Goal: Check status

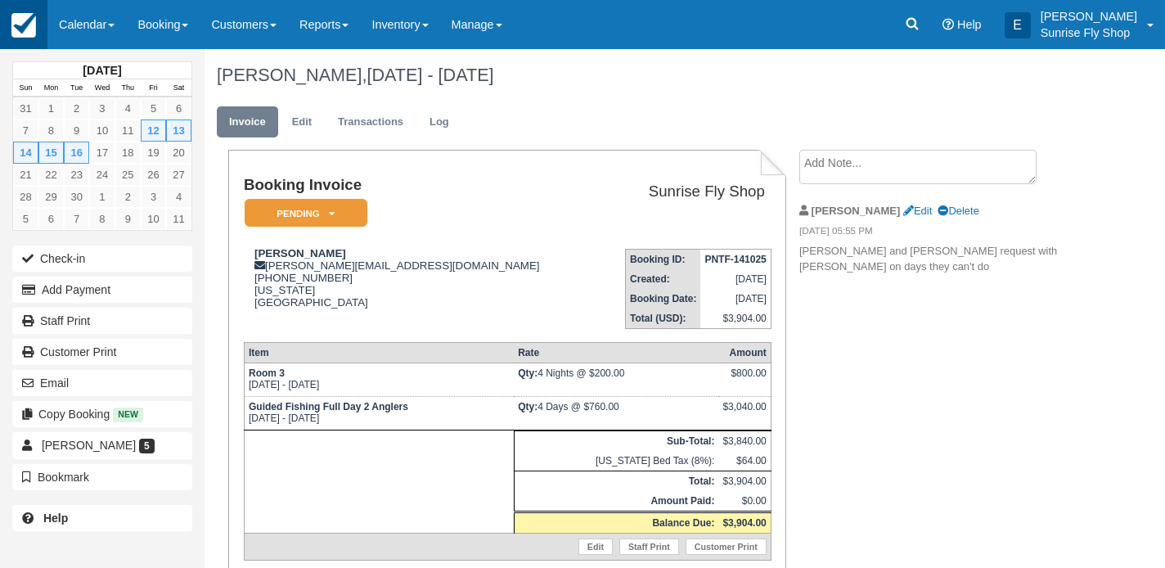
click at [26, 25] on img at bounding box center [23, 25] width 25 height 25
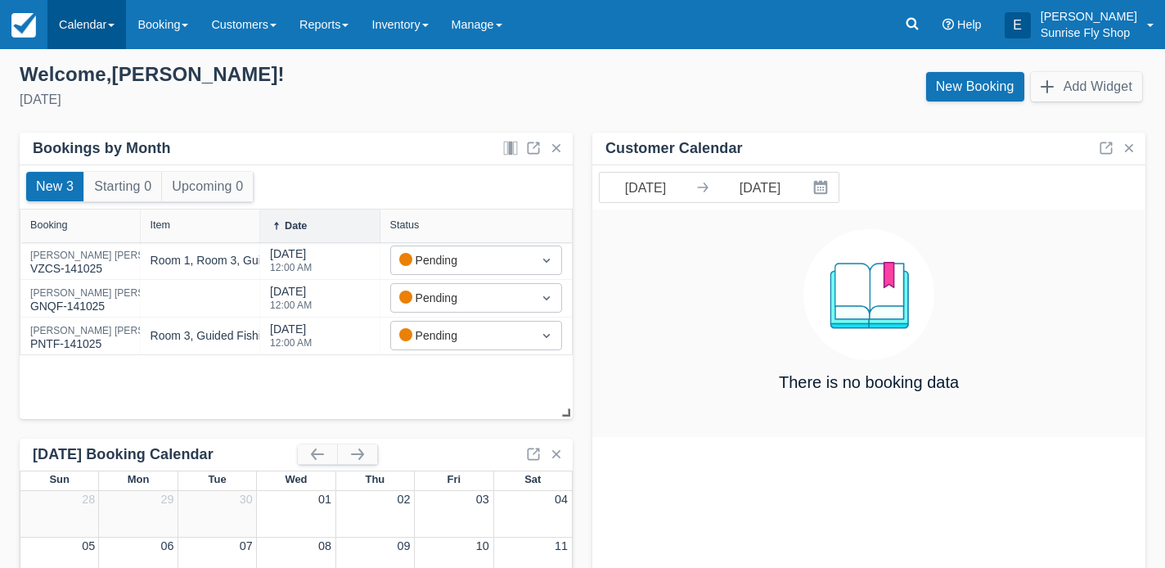
click at [70, 27] on link "Calendar" at bounding box center [86, 24] width 79 height 49
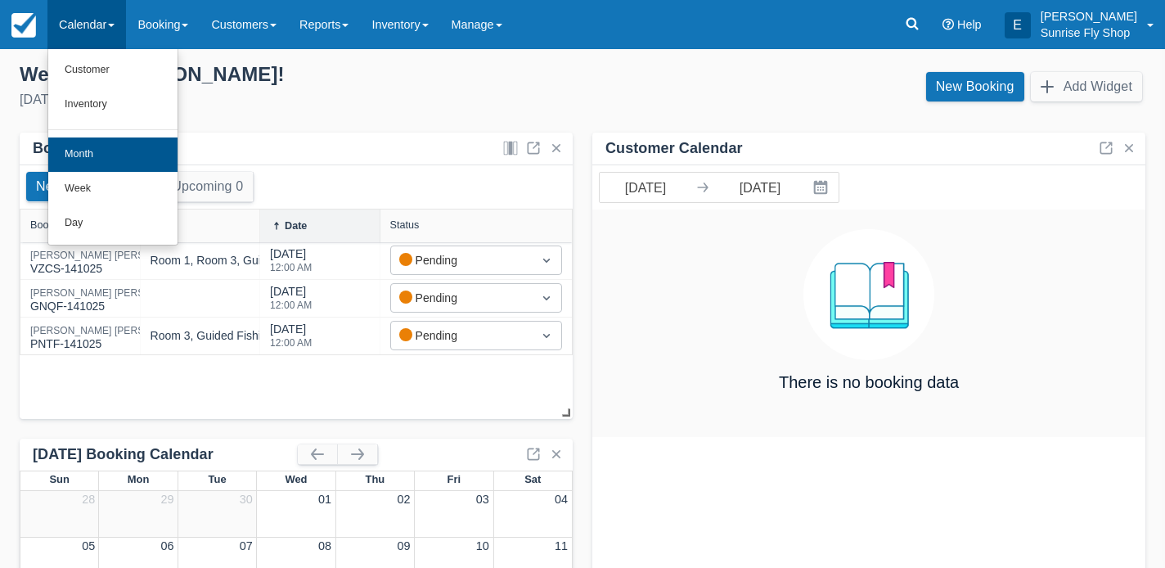
click at [65, 156] on link "Month" at bounding box center [112, 154] width 129 height 34
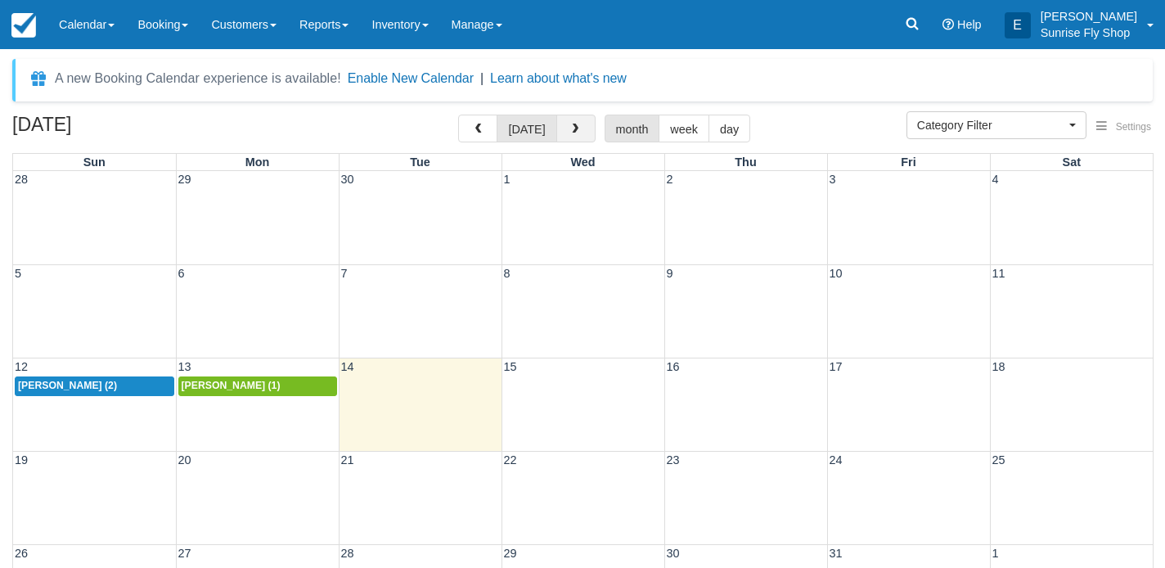
click at [561, 124] on button "button" at bounding box center [575, 128] width 39 height 28
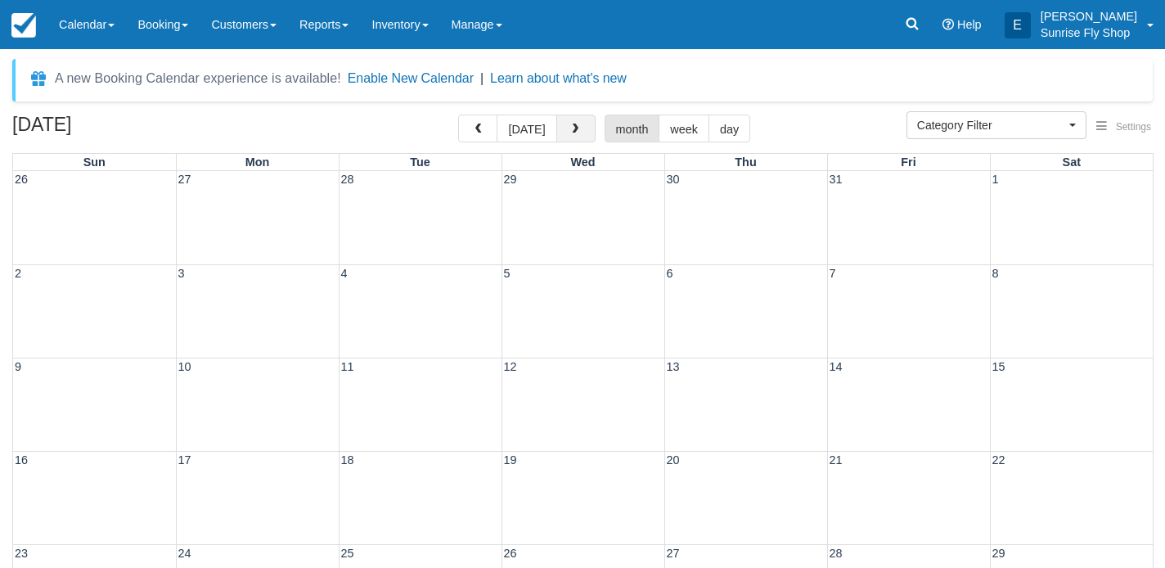
click at [561, 124] on button "button" at bounding box center [575, 128] width 39 height 28
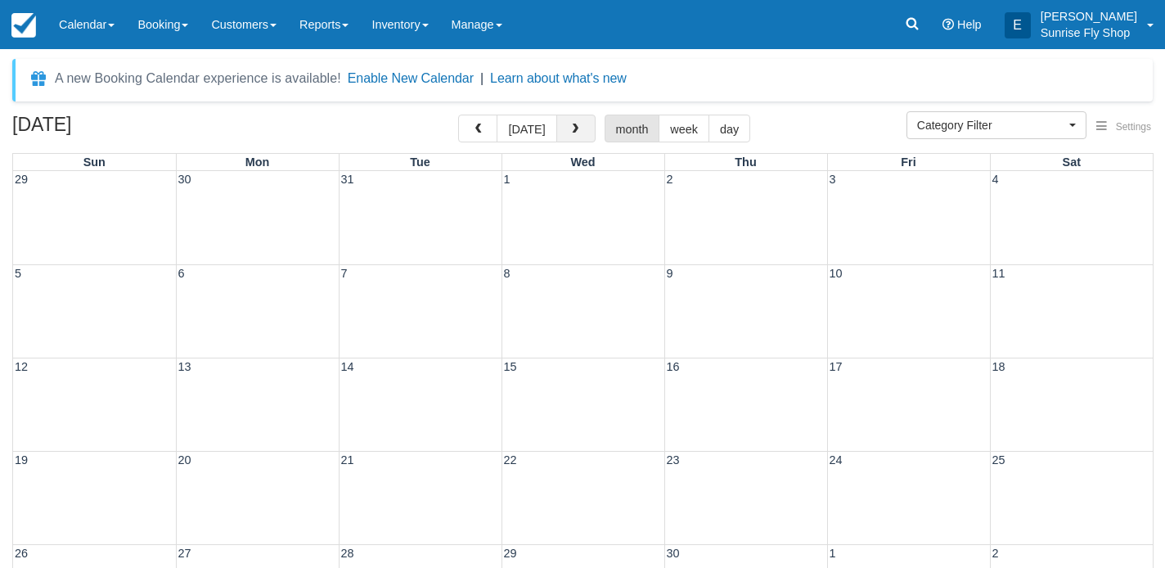
click at [561, 124] on button "button" at bounding box center [575, 128] width 39 height 28
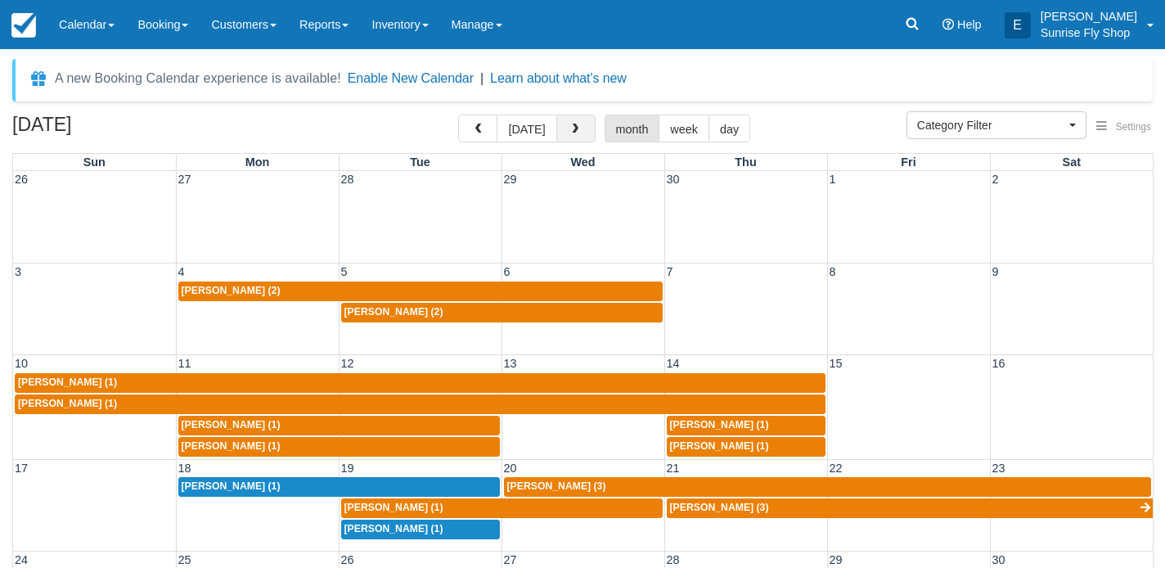
click at [561, 124] on button "button" at bounding box center [575, 128] width 39 height 28
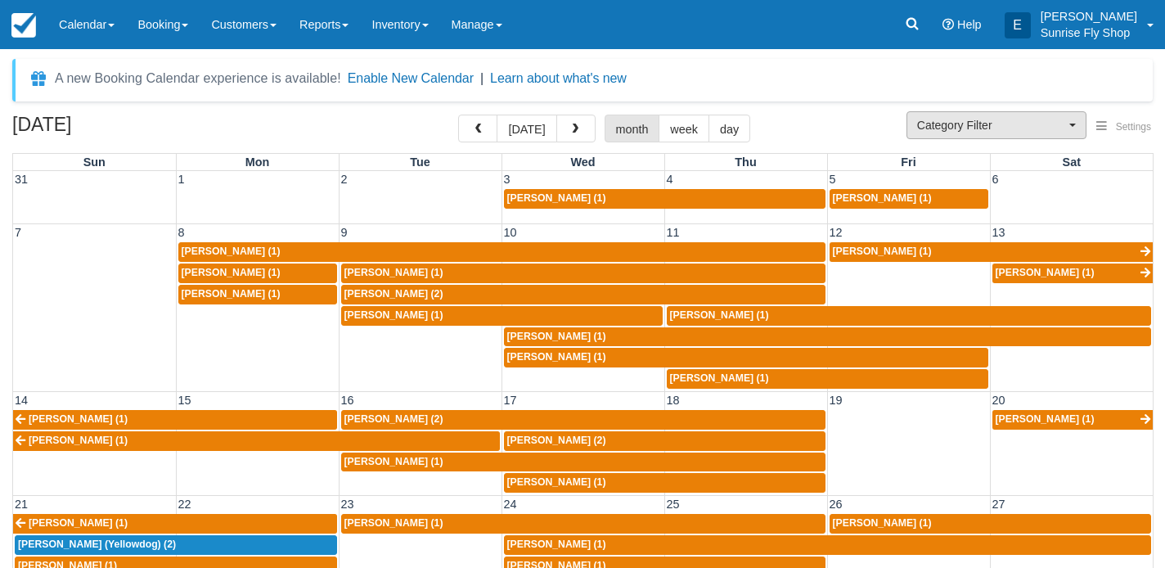
click at [914, 124] on button "Category Filter" at bounding box center [996, 125] width 180 height 28
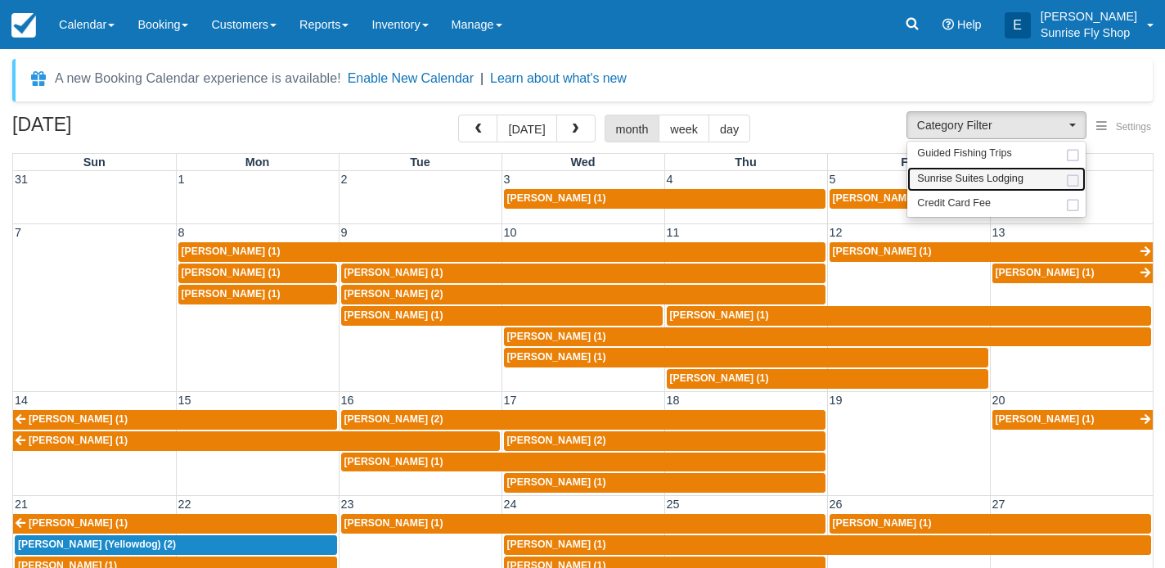
click at [921, 177] on span "Sunrise Suites Lodging" at bounding box center [970, 179] width 106 height 15
select select "1"
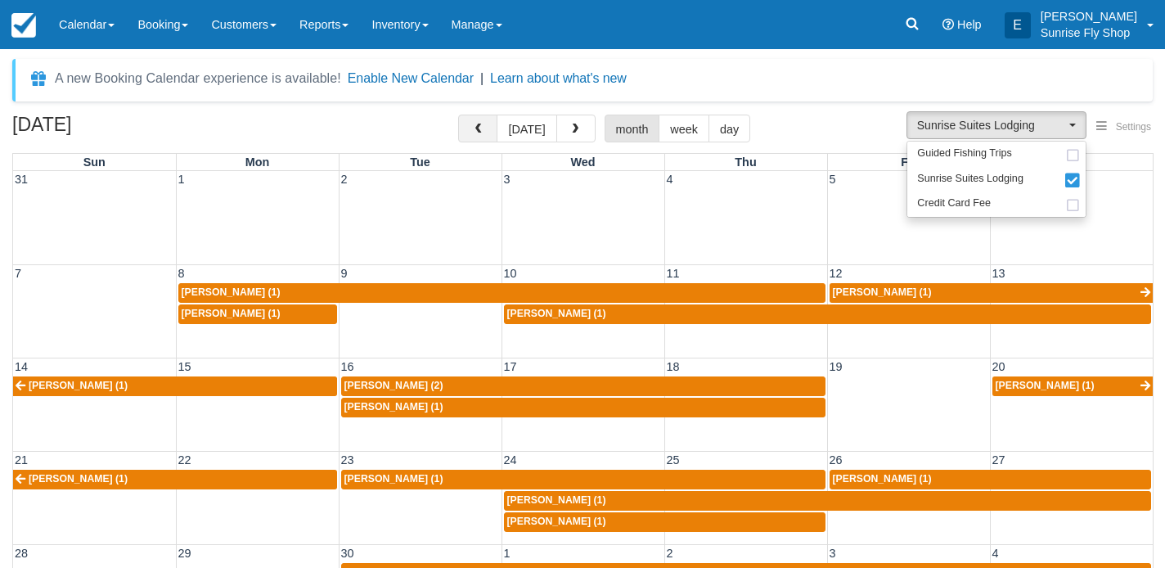
click at [469, 132] on button "button" at bounding box center [477, 128] width 39 height 28
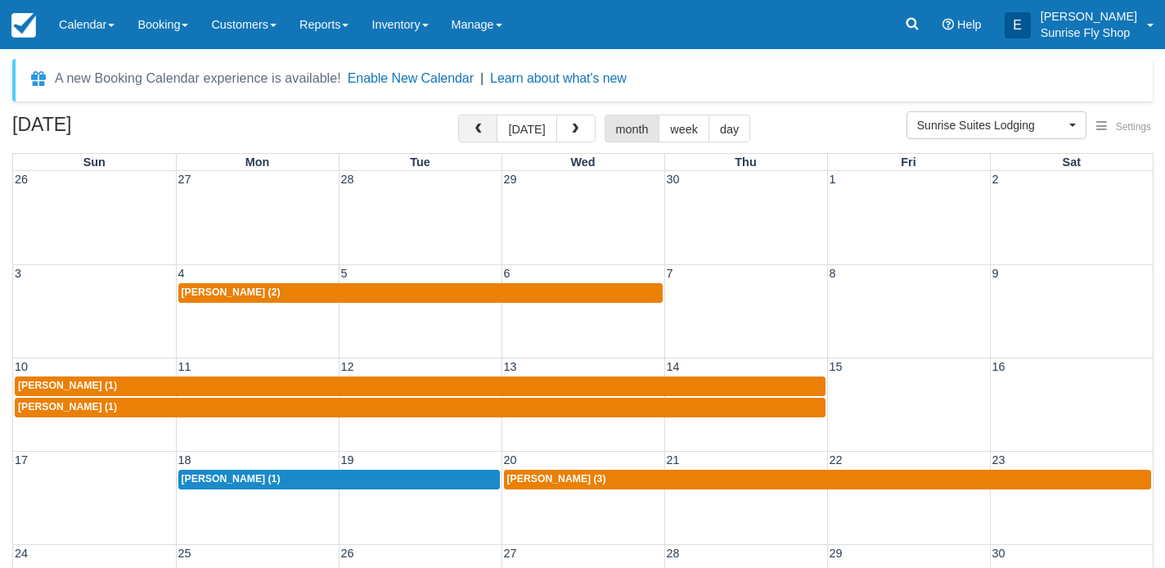
click at [469, 132] on button "button" at bounding box center [477, 128] width 39 height 28
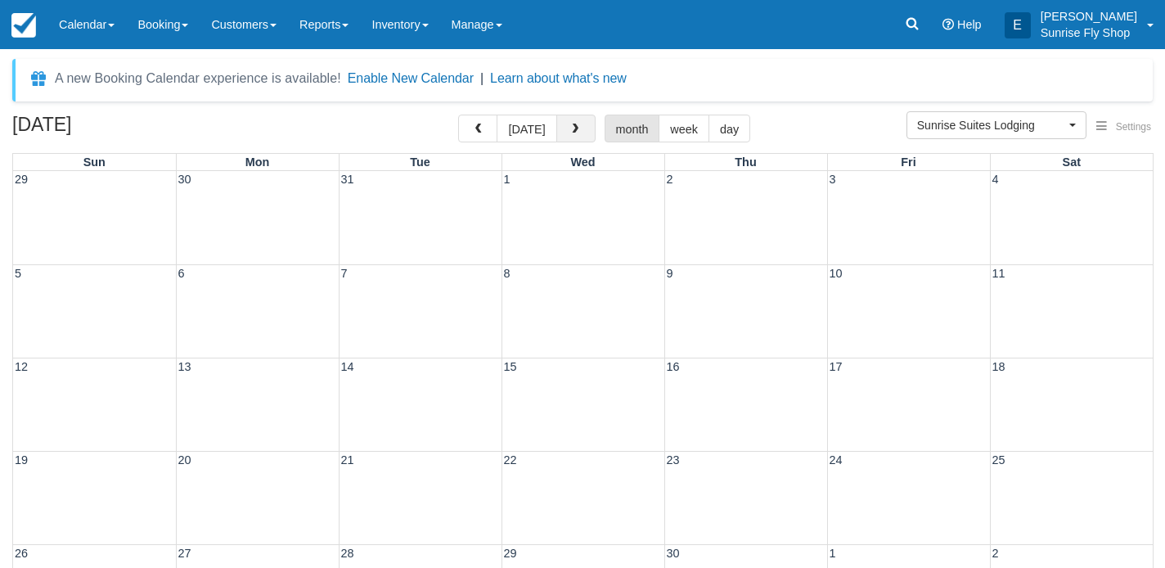
click at [569, 134] on span "button" at bounding box center [574, 128] width 11 height 11
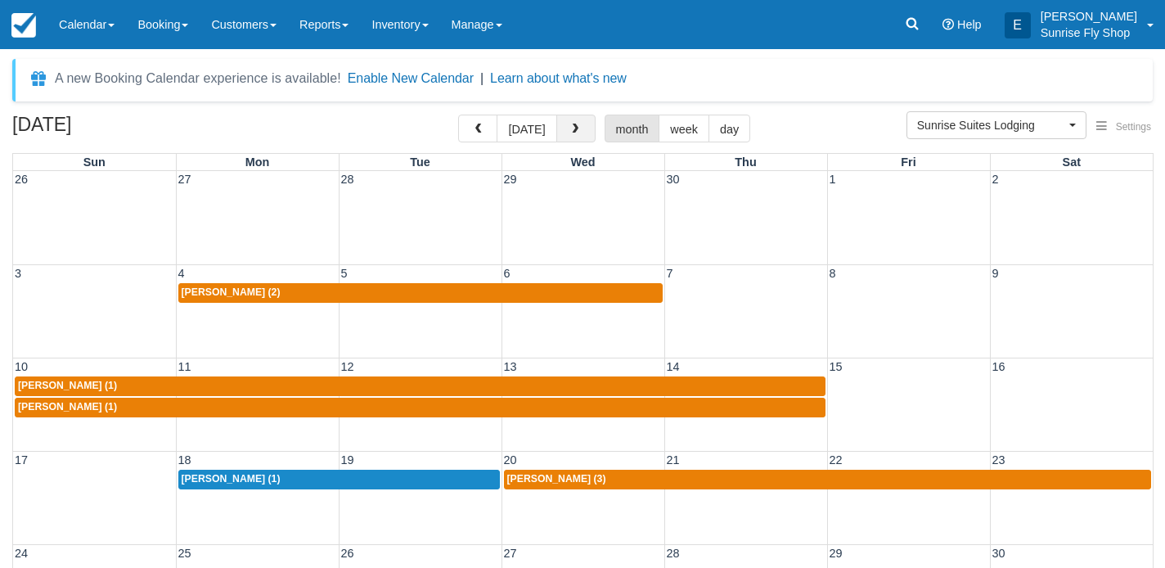
click at [569, 134] on span "button" at bounding box center [574, 128] width 11 height 11
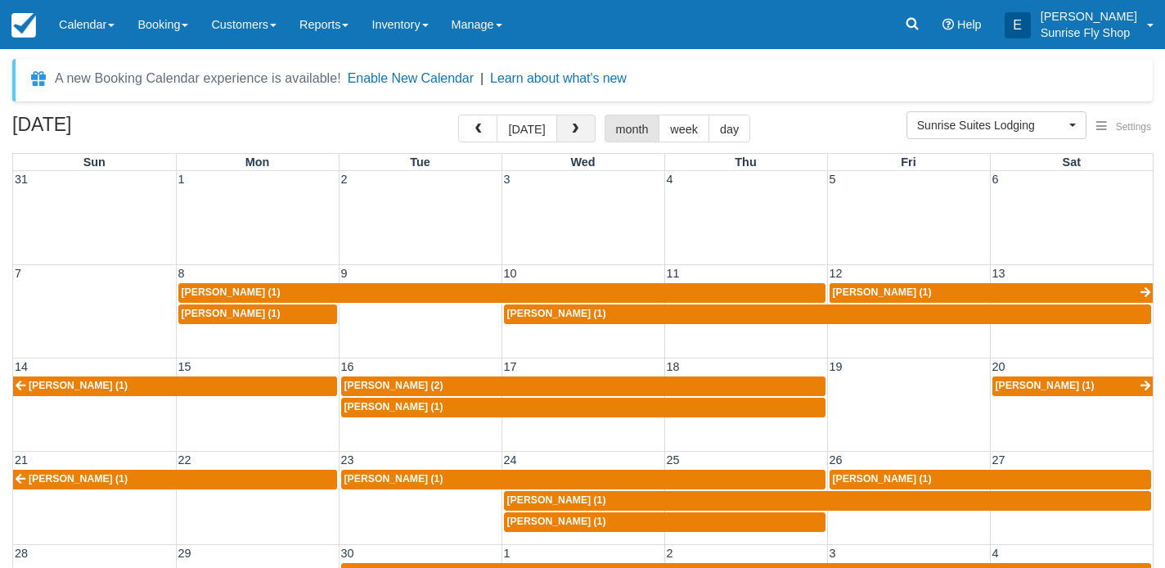
click at [569, 134] on span "button" at bounding box center [574, 128] width 11 height 11
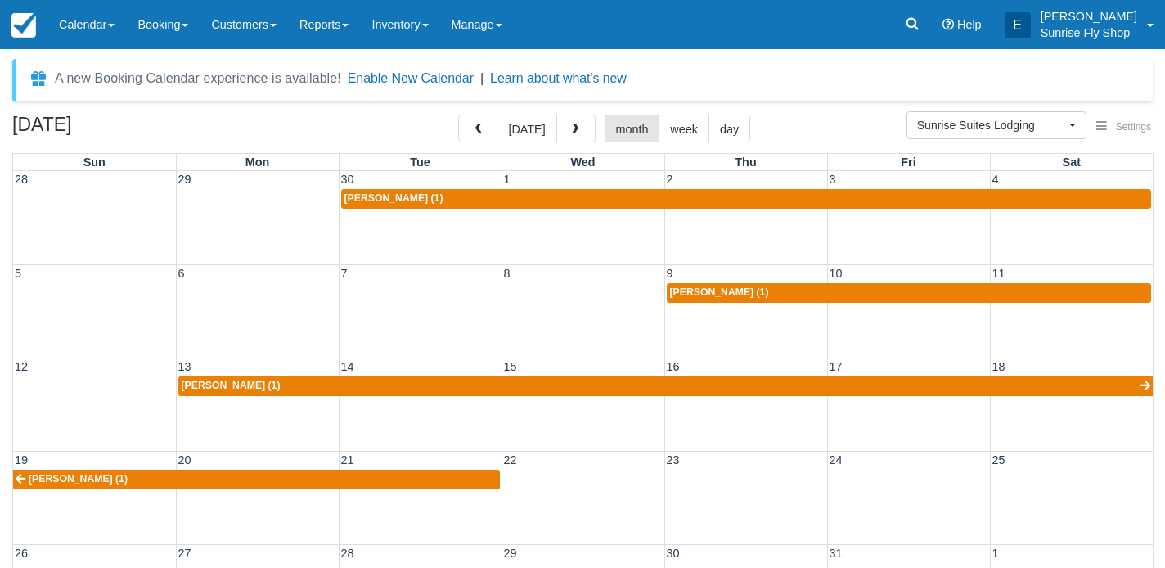
click at [294, 382] on link "[PERSON_NAME] (1)" at bounding box center [665, 386] width 975 height 20
